Goal: Task Accomplishment & Management: Manage account settings

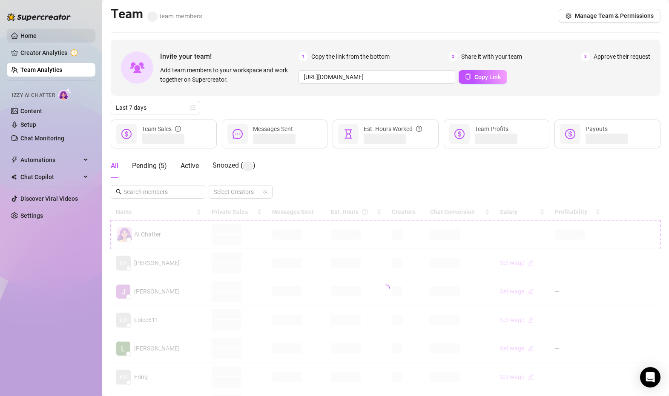
click at [37, 33] on link "Home" at bounding box center [28, 35] width 16 height 7
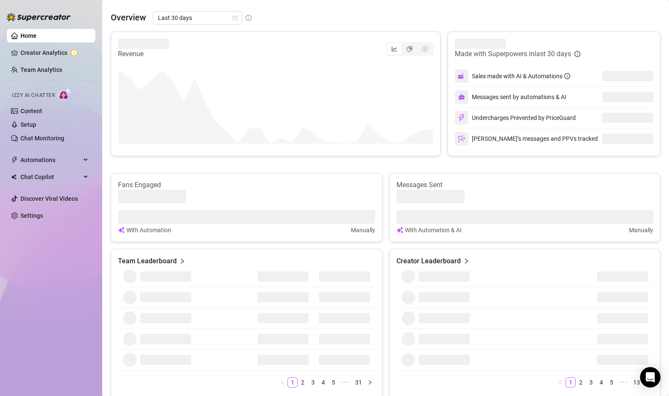
scroll to position [68, 0]
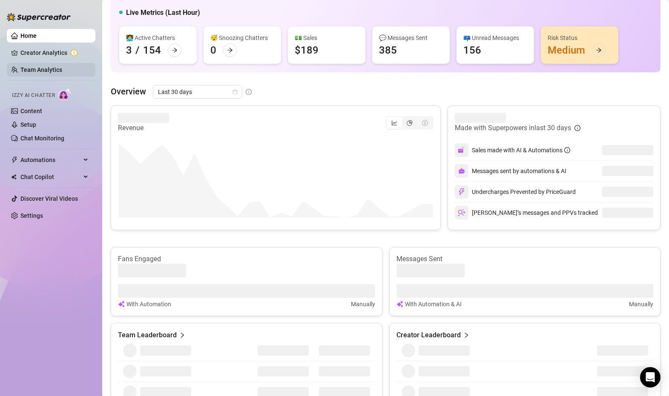
click at [60, 66] on link "Team Analytics" at bounding box center [41, 69] width 42 height 7
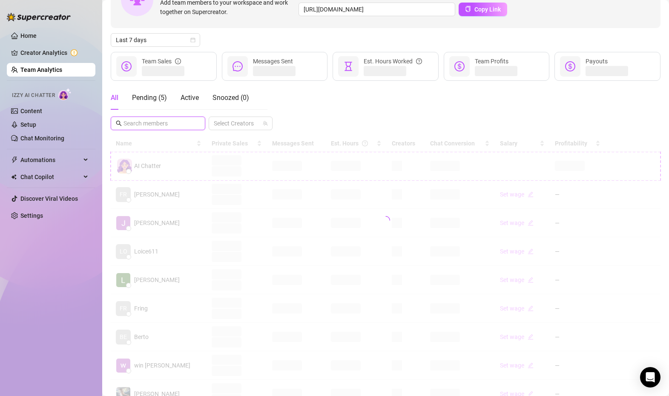
click at [175, 122] on input "text" at bounding box center [158, 123] width 70 height 9
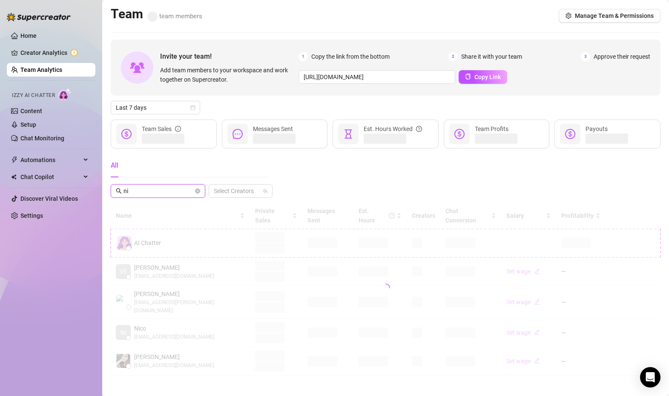
type input "n"
type input "stev"
click at [196, 192] on icon "close-circle" at bounding box center [197, 191] width 5 height 5
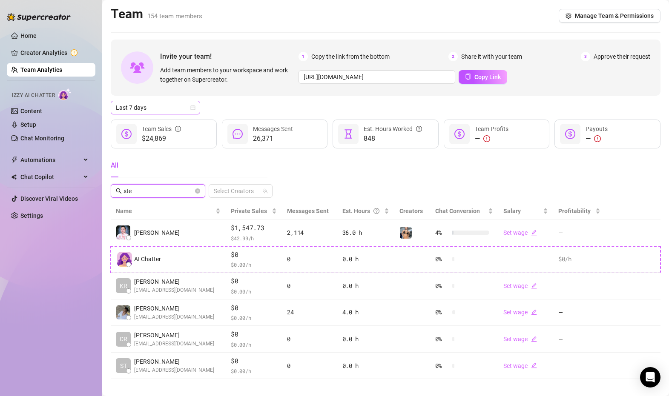
click at [169, 108] on span "Last 7 days" at bounding box center [155, 107] width 79 height 13
type input "ste"
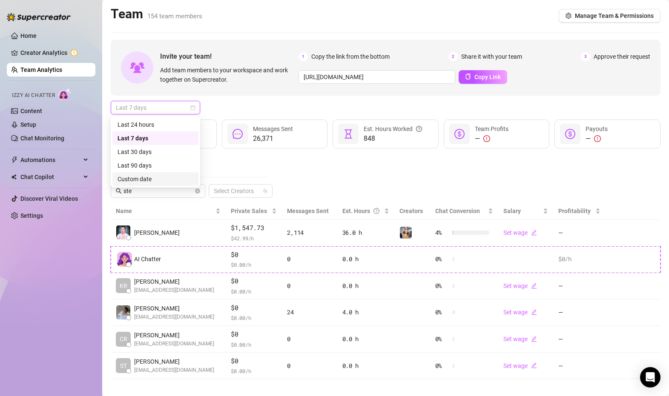
click at [167, 174] on div "Custom date" at bounding box center [155, 178] width 76 height 9
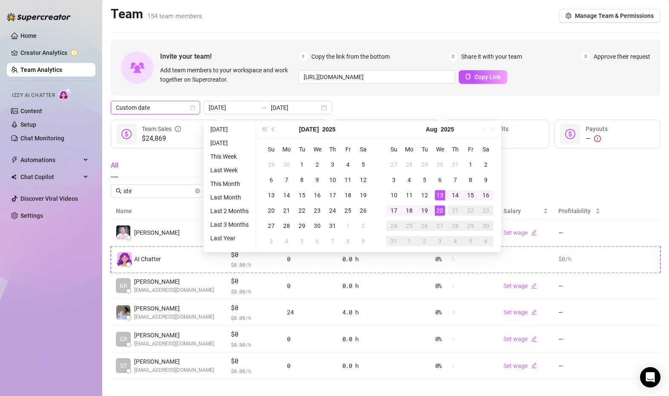
type input "[DATE]"
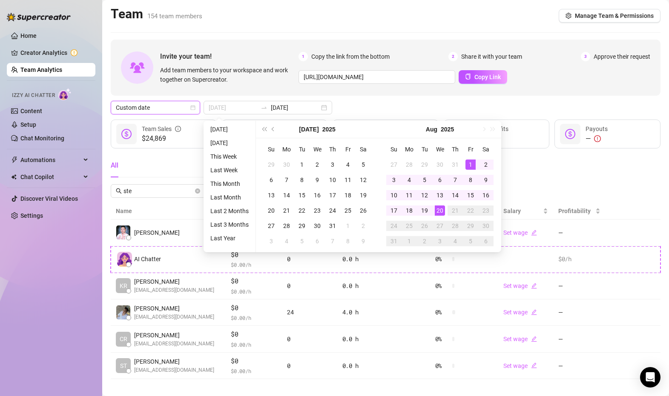
click at [467, 163] on div "1" at bounding box center [470, 165] width 10 height 10
type input "[DATE]"
click at [459, 192] on div "14" at bounding box center [455, 195] width 10 height 10
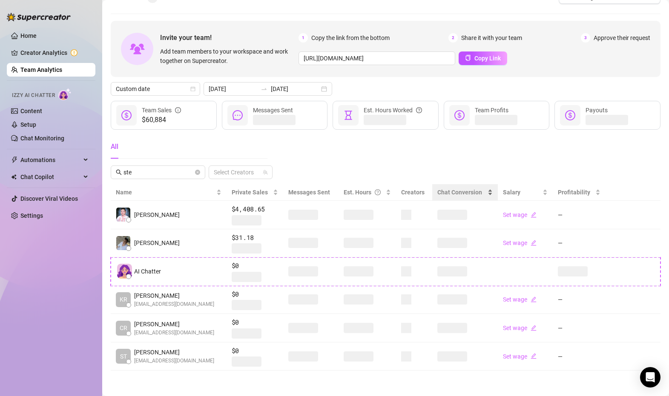
scroll to position [9, 0]
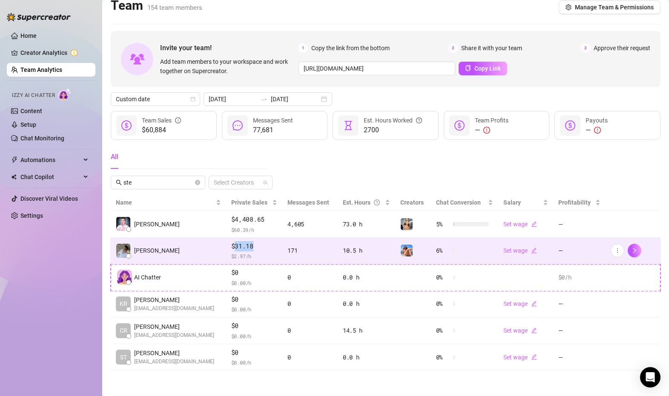
drag, startPoint x: 226, startPoint y: 246, endPoint x: 248, endPoint y: 246, distance: 21.3
click at [248, 246] on span "$31.18" at bounding box center [254, 246] width 46 height 10
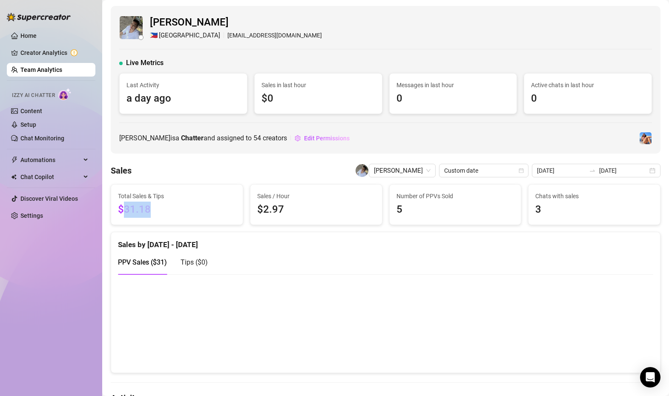
drag, startPoint x: 123, startPoint y: 210, endPoint x: 149, endPoint y: 210, distance: 26.8
click at [149, 210] on span "$31.18" at bounding box center [177, 210] width 118 height 16
click at [395, 247] on div "Sales by [DATE] - [DATE]" at bounding box center [385, 241] width 535 height 18
click at [322, 135] on span "Edit Permissions" at bounding box center [327, 138] width 46 height 7
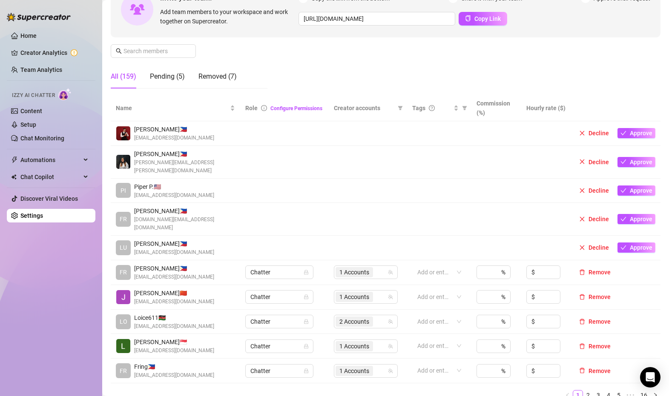
scroll to position [96, 0]
click at [171, 56] on span at bounding box center [153, 51] width 85 height 14
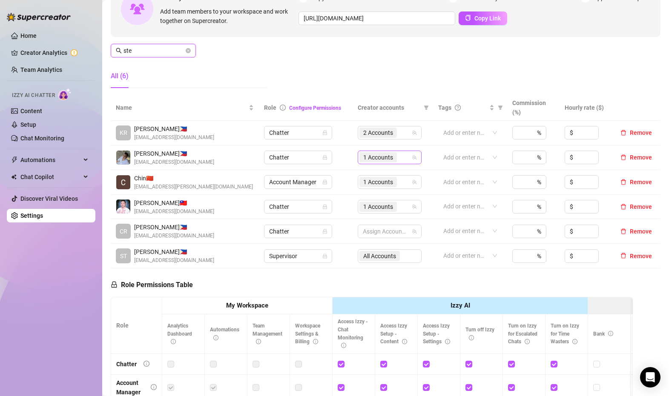
type input "ste"
